Goal: Transaction & Acquisition: Purchase product/service

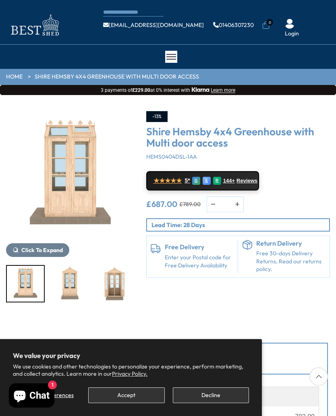
click at [72, 282] on img "3 / 7" at bounding box center [70, 284] width 37 height 36
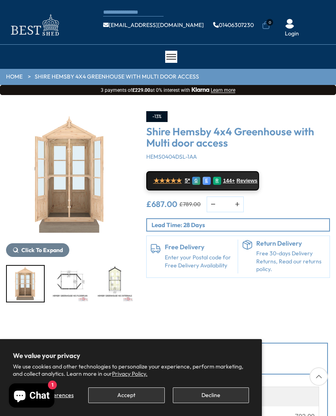
click at [112, 277] on div at bounding box center [70, 283] width 128 height 37
click at [96, 281] on img "6 / 7" at bounding box center [114, 284] width 37 height 36
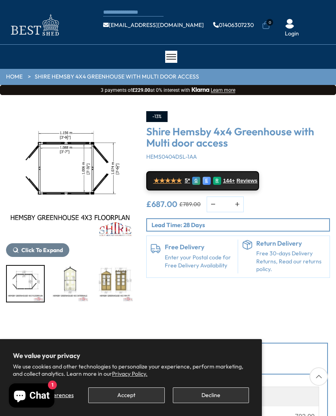
click at [43, 281] on img "5 / 7" at bounding box center [25, 284] width 37 height 36
click at [33, 279] on img "5 / 7" at bounding box center [25, 284] width 37 height 36
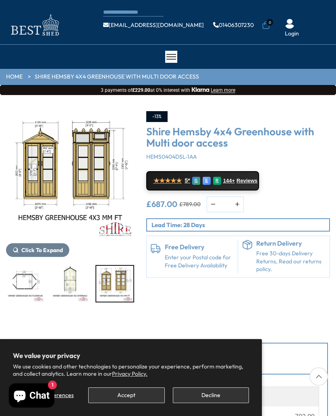
click at [121, 281] on img "7 / 7" at bounding box center [114, 284] width 37 height 36
click at [78, 279] on img "6 / 7" at bounding box center [70, 284] width 37 height 36
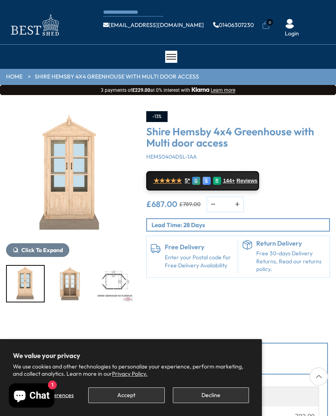
click at [96, 285] on img "5 / 7" at bounding box center [114, 284] width 37 height 36
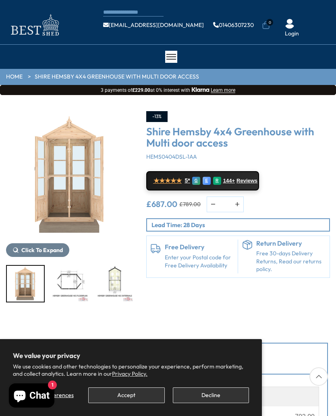
click at [36, 280] on img "4 / 7" at bounding box center [25, 284] width 37 height 36
click at [26, 282] on img "4 / 7" at bounding box center [25, 284] width 37 height 36
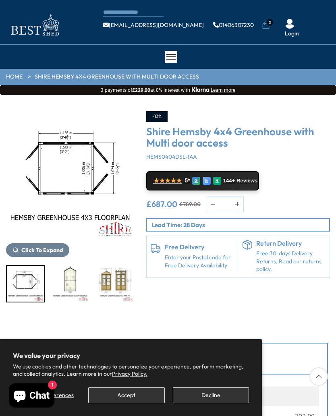
click at [65, 285] on img "6 / 7" at bounding box center [70, 284] width 37 height 36
click at [31, 283] on img "5 / 7" at bounding box center [25, 284] width 37 height 36
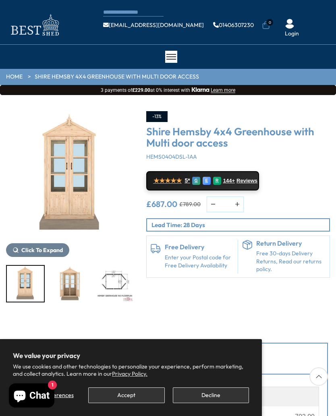
click at [28, 281] on img "3 / 7" at bounding box center [25, 284] width 37 height 36
click at [96, 286] on img "5 / 7" at bounding box center [114, 284] width 37 height 36
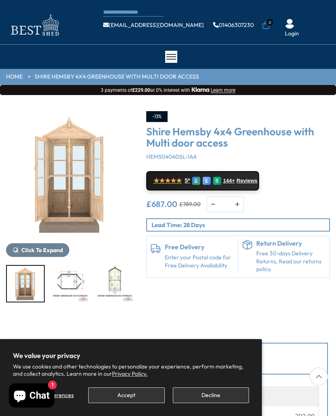
click at [138, 394] on button "Accept" at bounding box center [126, 395] width 76 height 16
